Goal: Check status: Check status

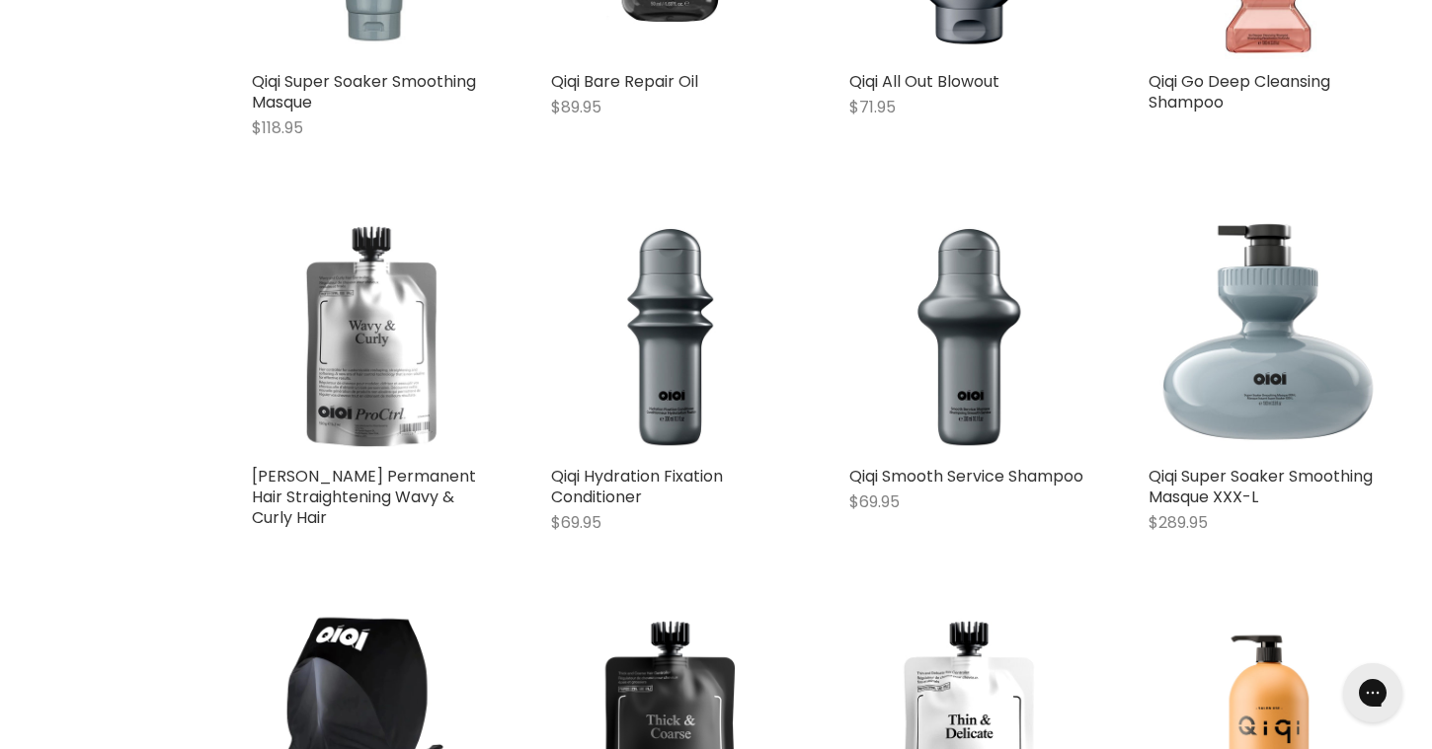
click at [394, 342] on img "Main content" at bounding box center [372, 336] width 240 height 240
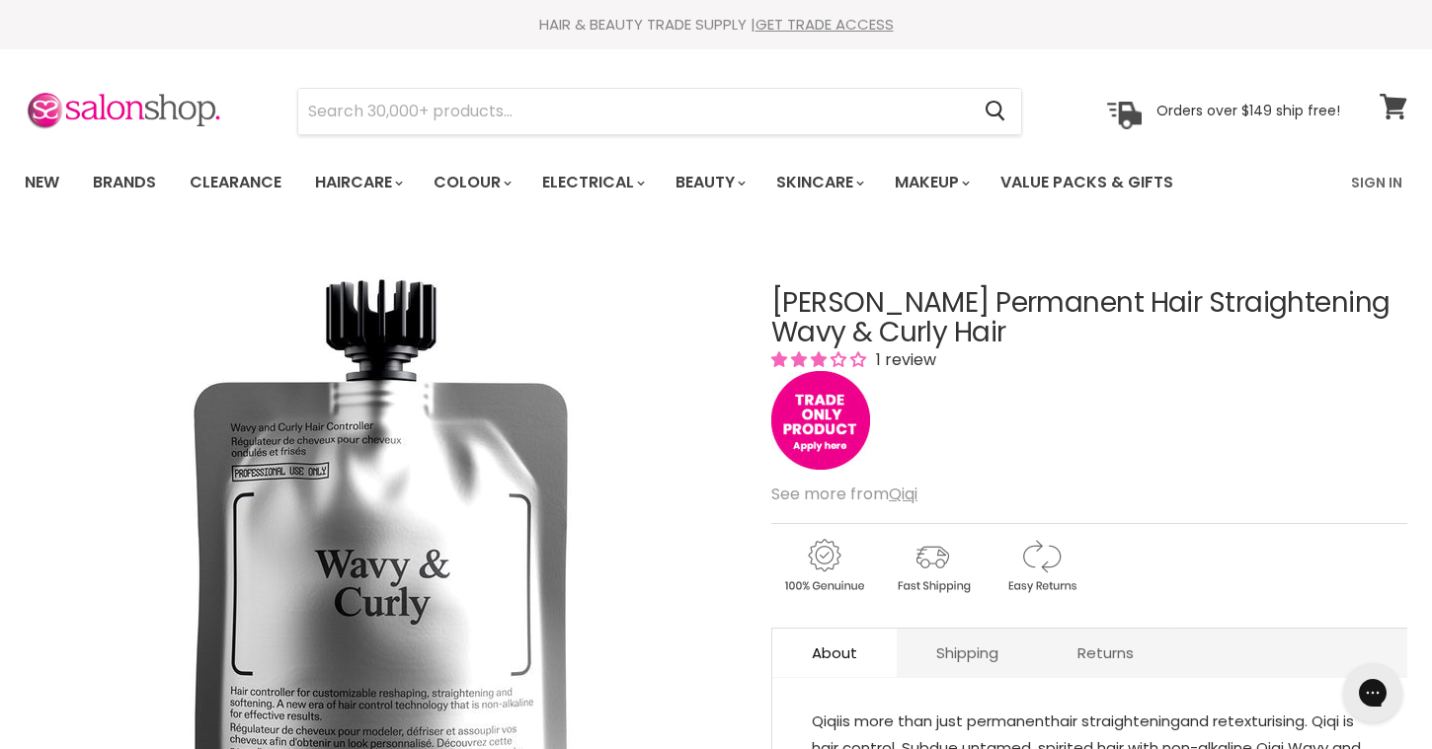
click at [1395, 105] on span at bounding box center [1406, 95] width 22 height 22
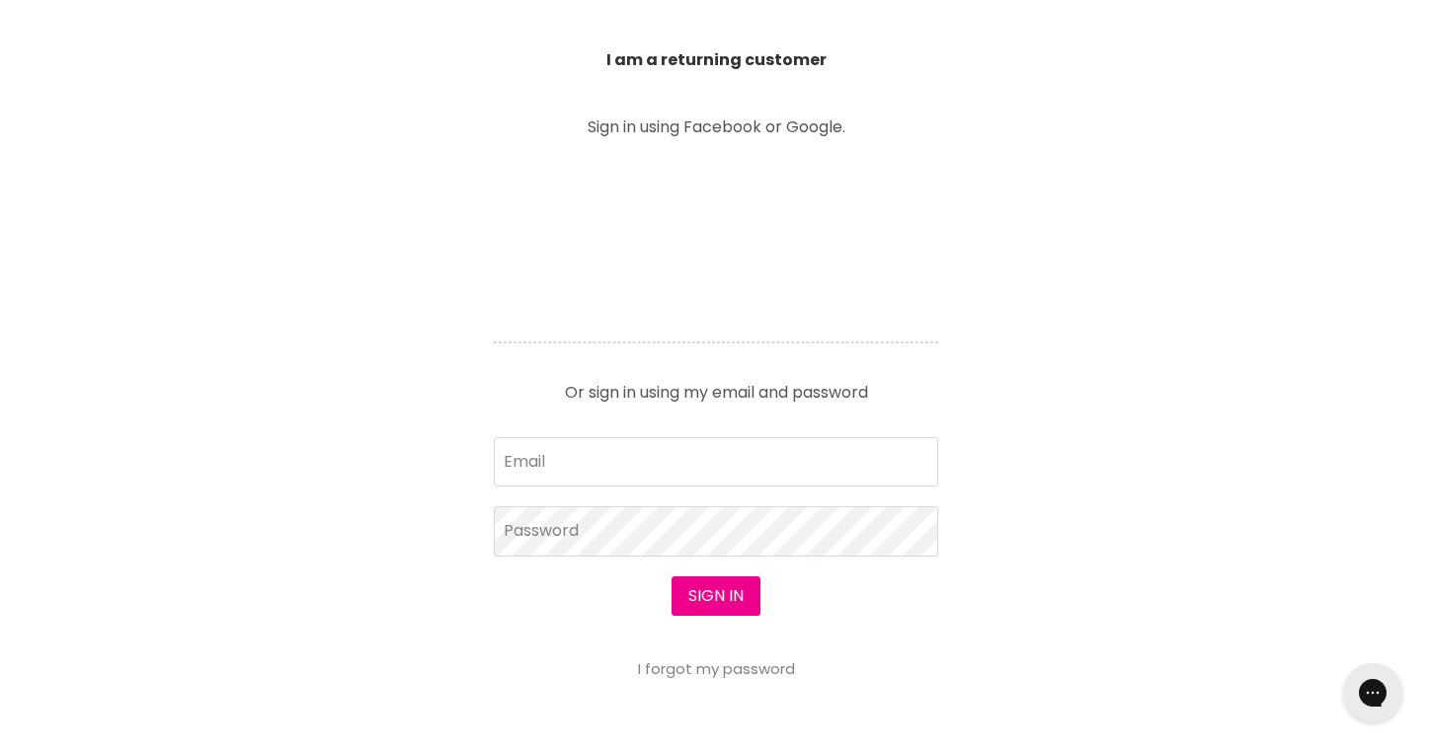
scroll to position [755, 0]
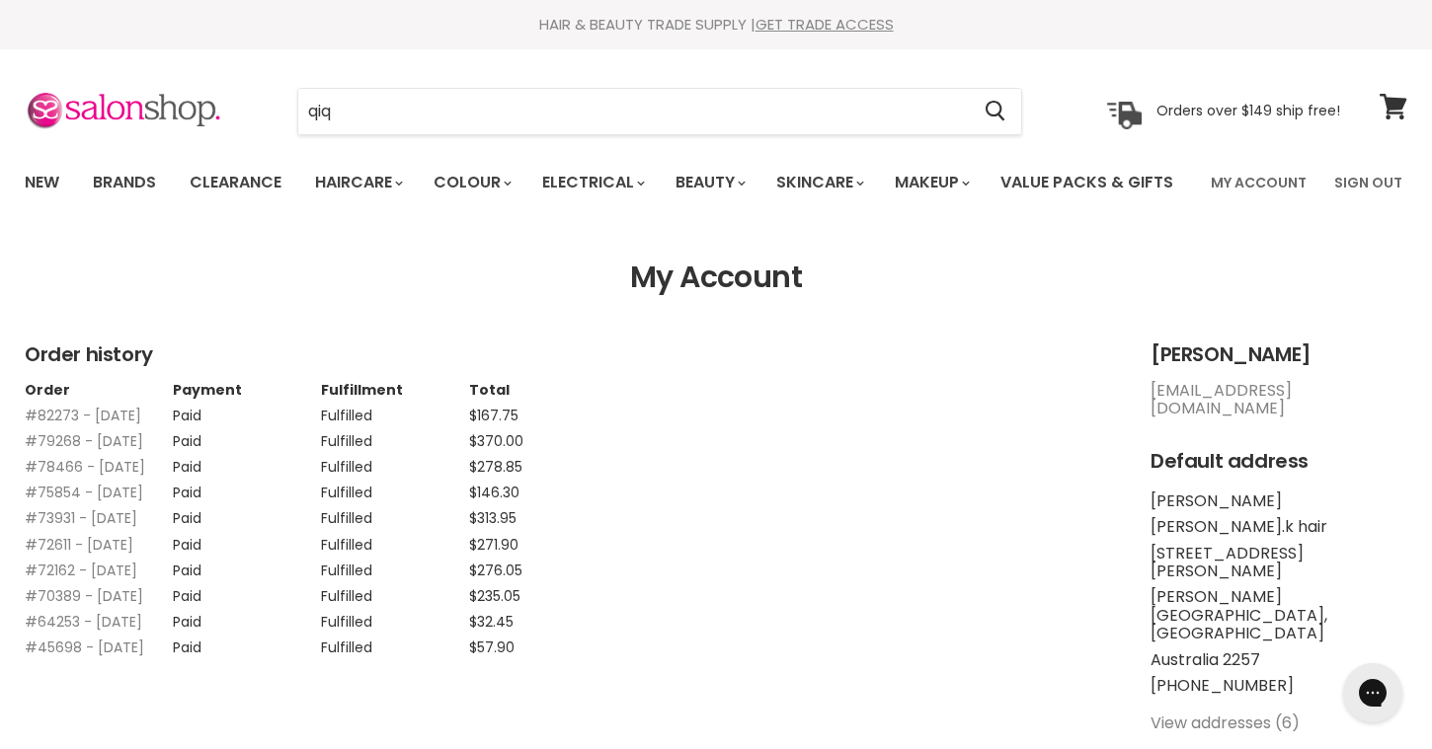
type input "qiqi"
